Goal: Contribute content

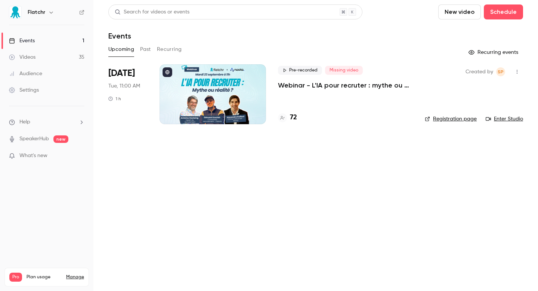
click at [439, 119] on link "Registration page" at bounding box center [451, 118] width 52 height 7
click at [330, 82] on p "Webinar - L'IA pour recruter : mythe ou réalité ?" at bounding box center [345, 85] width 135 height 9
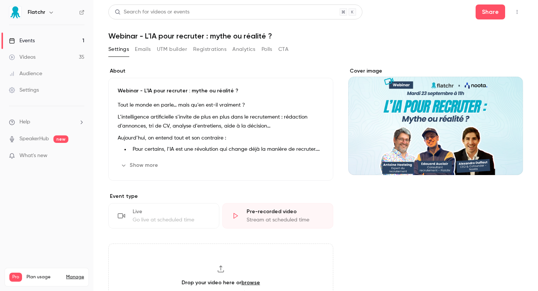
click at [171, 50] on button "UTM builder" at bounding box center [172, 49] width 30 height 12
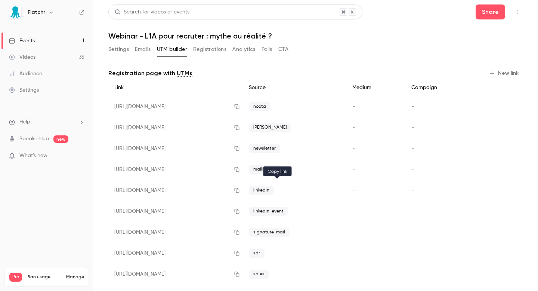
click at [240, 192] on icon "button" at bounding box center [237, 189] width 6 height 5
click at [65, 51] on link "Videos 35" at bounding box center [46, 57] width 93 height 16
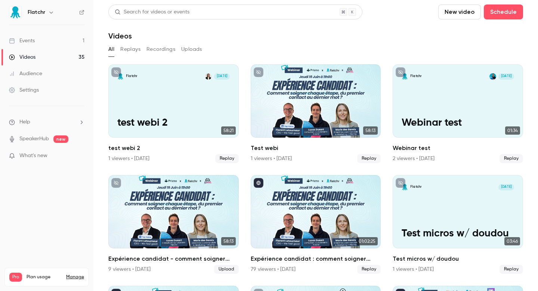
click at [43, 44] on link "Events 1" at bounding box center [46, 40] width 93 height 16
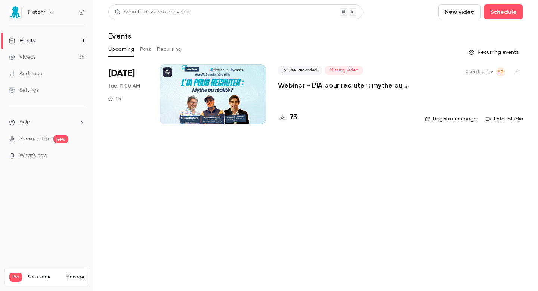
click at [43, 57] on link "Videos 35" at bounding box center [46, 57] width 93 height 16
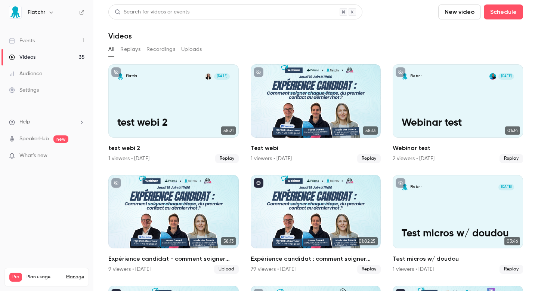
click at [43, 46] on link "Events 1" at bounding box center [46, 40] width 93 height 16
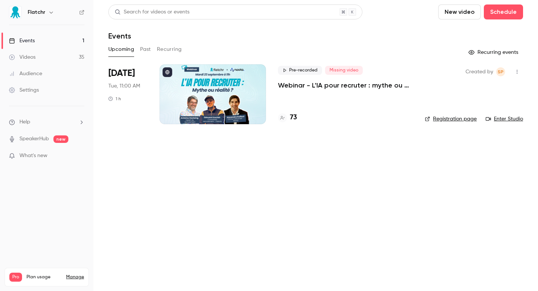
click at [175, 92] on div at bounding box center [212, 94] width 106 height 60
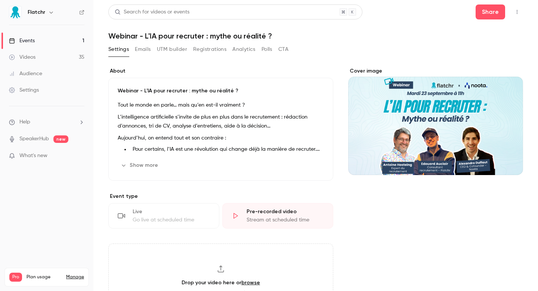
scroll to position [16, 0]
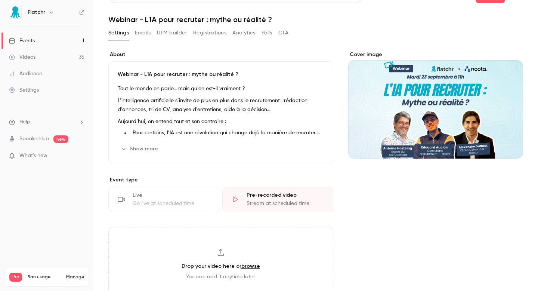
click at [263, 202] on div "Stream at scheduled time" at bounding box center [285, 202] width 77 height 7
click at [230, 249] on div "Drop your video here or browse You can add it anytime later" at bounding box center [220, 264] width 225 height 75
type input "**********"
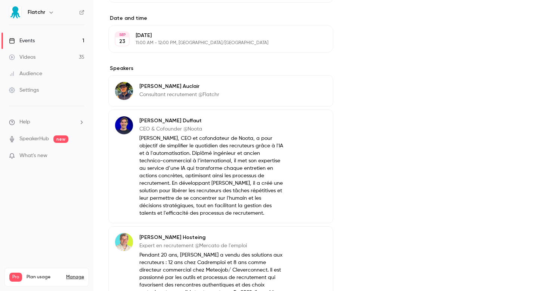
scroll to position [387, 0]
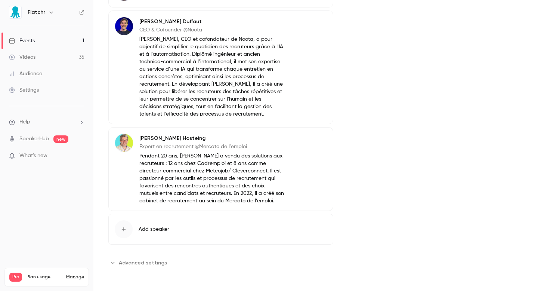
click at [149, 263] on span "Advanced settings" at bounding box center [143, 262] width 48 height 8
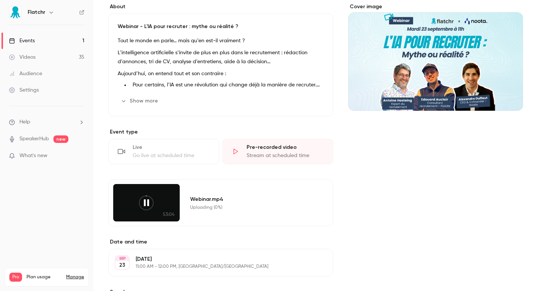
scroll to position [0, 0]
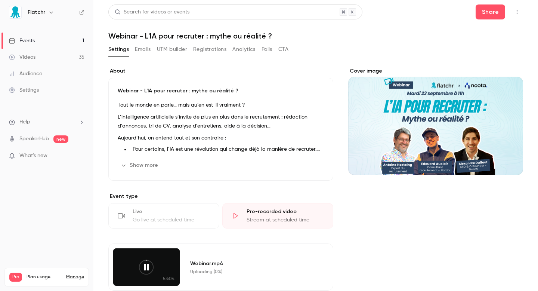
click at [156, 165] on button "Show more" at bounding box center [140, 165] width 45 height 12
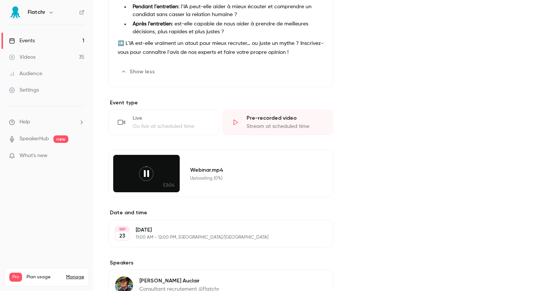
scroll to position [213, 0]
